Goal: Task Accomplishment & Management: Manage account settings

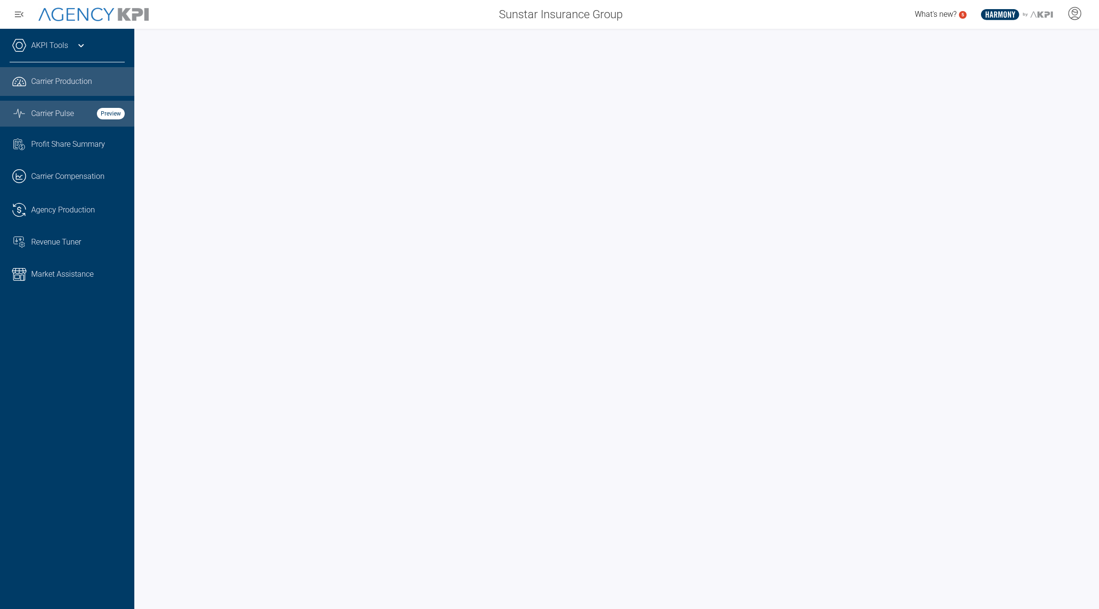
click at [87, 120] on link "Graph Stats Streamline Icon: [URL][DOMAIN_NAME] Carrier Pulse Preview" at bounding box center [67, 114] width 134 height 26
click at [1075, 12] on icon at bounding box center [1074, 13] width 14 height 14
click at [1054, 64] on li "Log Out" at bounding box center [1035, 67] width 103 height 20
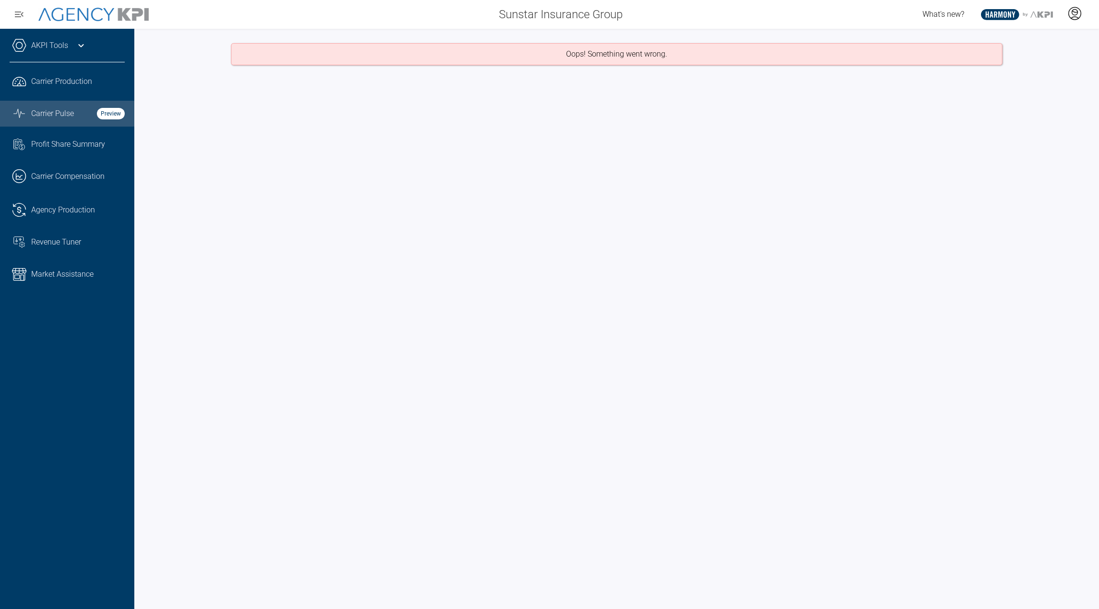
click at [1074, 18] on icon at bounding box center [1074, 13] width 14 height 14
click at [1045, 61] on li "Log Out" at bounding box center [1035, 67] width 103 height 20
